Goal: Transaction & Acquisition: Obtain resource

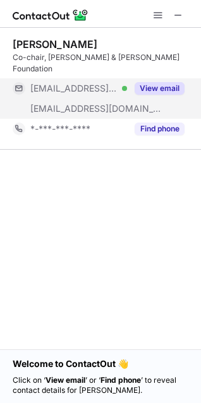
click at [164, 82] on button "View email" at bounding box center [159, 88] width 50 height 13
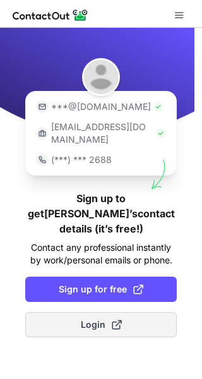
click at [102, 318] on span "Login" at bounding box center [101, 324] width 41 height 13
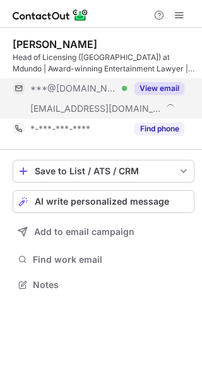
scroll to position [275, 202]
click at [155, 85] on button "View email" at bounding box center [159, 88] width 50 height 13
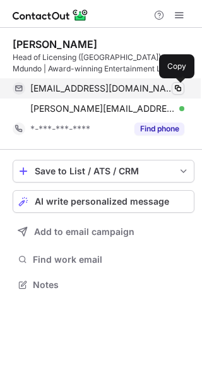
click at [174, 85] on span at bounding box center [178, 88] width 10 height 10
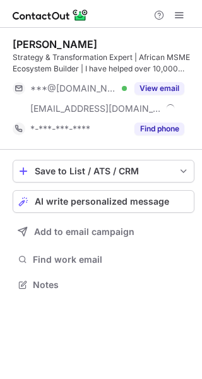
scroll to position [275, 202]
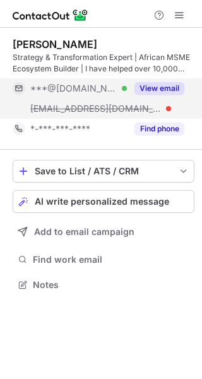
click at [162, 87] on button "View email" at bounding box center [159, 88] width 50 height 13
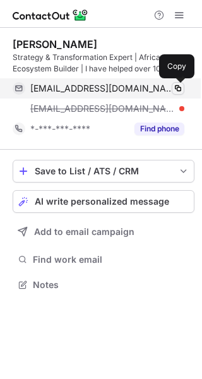
click at [180, 86] on span at bounding box center [178, 88] width 10 height 10
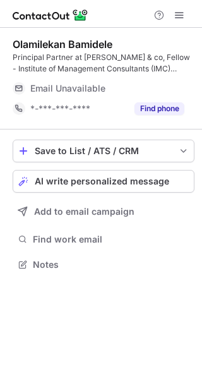
scroll to position [255, 202]
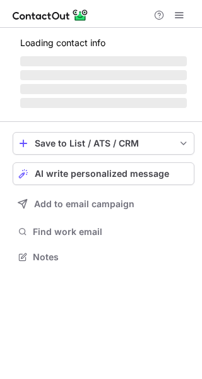
scroll to position [6, 6]
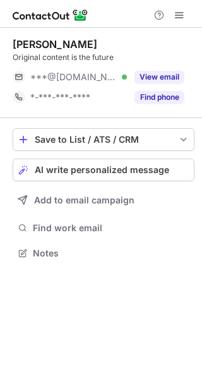
click at [161, 73] on button "View email" at bounding box center [159, 77] width 50 height 13
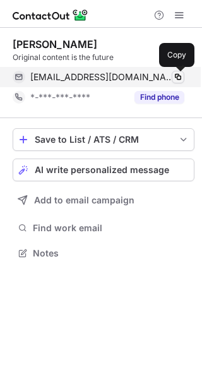
click at [177, 75] on span at bounding box center [178, 77] width 10 height 10
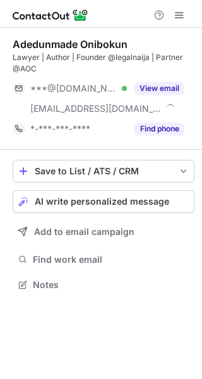
scroll to position [275, 202]
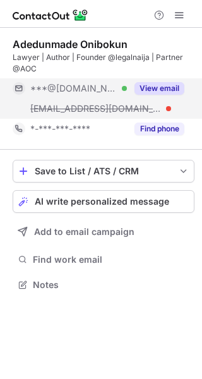
click at [164, 85] on button "View email" at bounding box center [159, 88] width 50 height 13
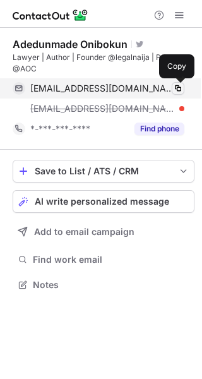
click at [180, 90] on span at bounding box center [178, 88] width 10 height 10
